Goal: Information Seeking & Learning: Learn about a topic

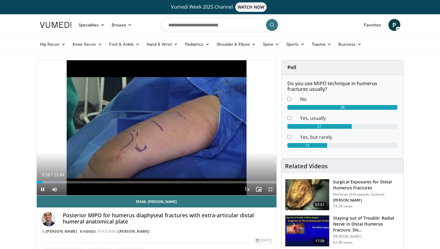
click at [273, 190] on span "Video Player" at bounding box center [271, 189] width 12 height 12
click at [272, 189] on span "Video Player" at bounding box center [271, 189] width 12 height 12
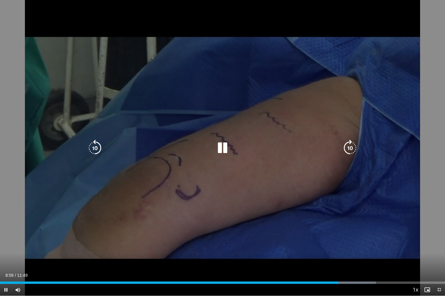
click at [224, 146] on icon "Video Player" at bounding box center [222, 148] width 17 height 17
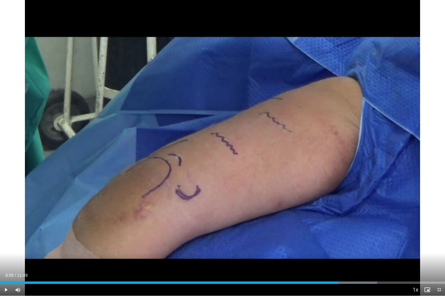
click at [224, 146] on div "10 seconds Tap to unmute" at bounding box center [222, 148] width 445 height 296
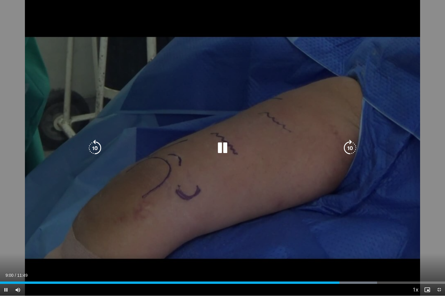
click at [222, 149] on icon "Video Player" at bounding box center [222, 148] width 17 height 17
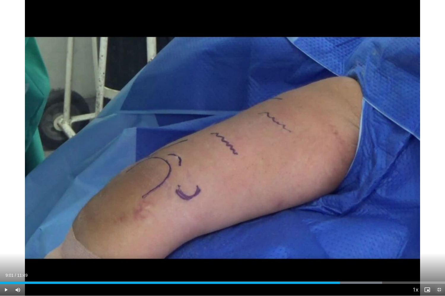
click at [440, 248] on span "Video Player" at bounding box center [439, 290] width 12 height 12
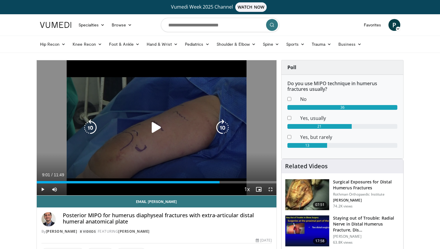
click at [159, 129] on icon "Video Player" at bounding box center [156, 127] width 17 height 17
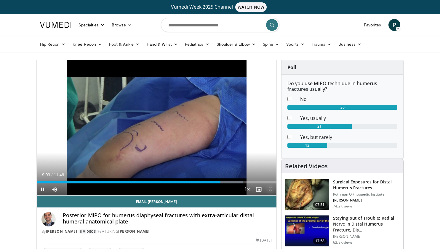
click at [271, 189] on span "Video Player" at bounding box center [271, 189] width 12 height 12
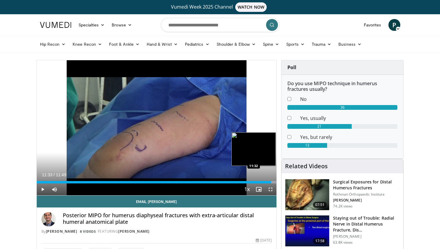
click at [271, 181] on div "Loaded : 100.00% 11:48 11:32" at bounding box center [157, 182] width 240 height 2
click at [273, 181] on div "Loaded : 100.00% 11:34 11:38" at bounding box center [157, 182] width 240 height 2
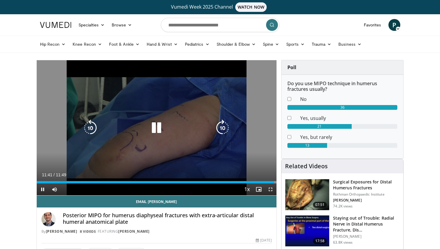
click at [157, 127] on icon "Video Player" at bounding box center [156, 127] width 17 height 17
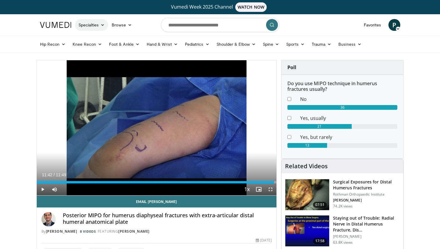
click at [103, 25] on icon at bounding box center [102, 25] width 4 height 4
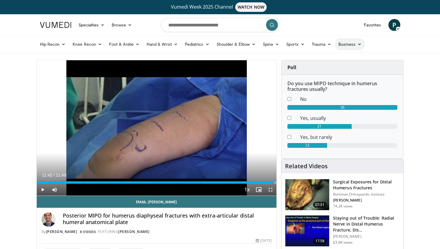
click at [359, 45] on icon at bounding box center [359, 44] width 4 height 4
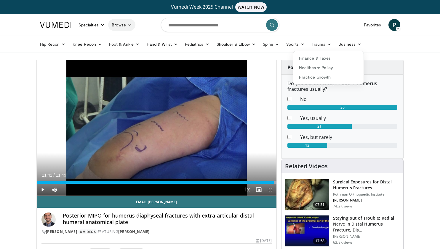
click at [133, 28] on link "Browse" at bounding box center [121, 25] width 27 height 12
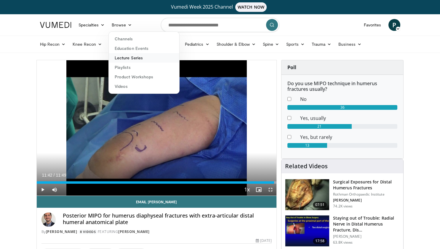
click at [132, 56] on link "Lecture Series" at bounding box center [144, 57] width 71 height 9
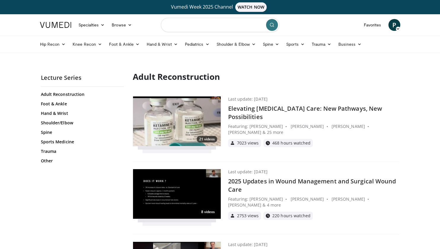
click at [192, 27] on input "Search topics, interventions" at bounding box center [220, 25] width 119 height 14
type input "**********"
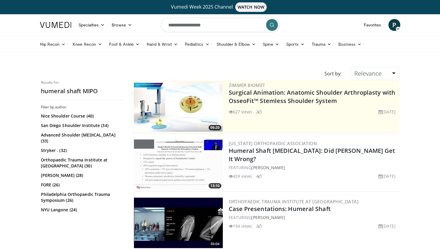
click at [163, 171] on img at bounding box center [178, 164] width 89 height 50
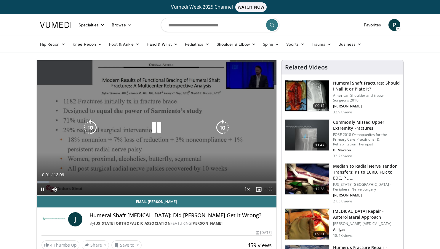
click at [157, 129] on icon "Video Player" at bounding box center [156, 127] width 17 height 17
